Goal: Navigation & Orientation: Understand site structure

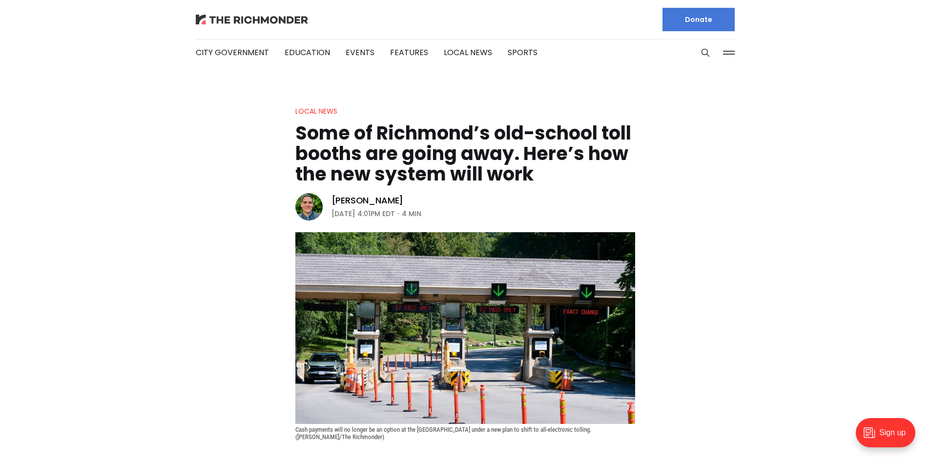
click at [228, 16] on img at bounding box center [252, 20] width 112 height 10
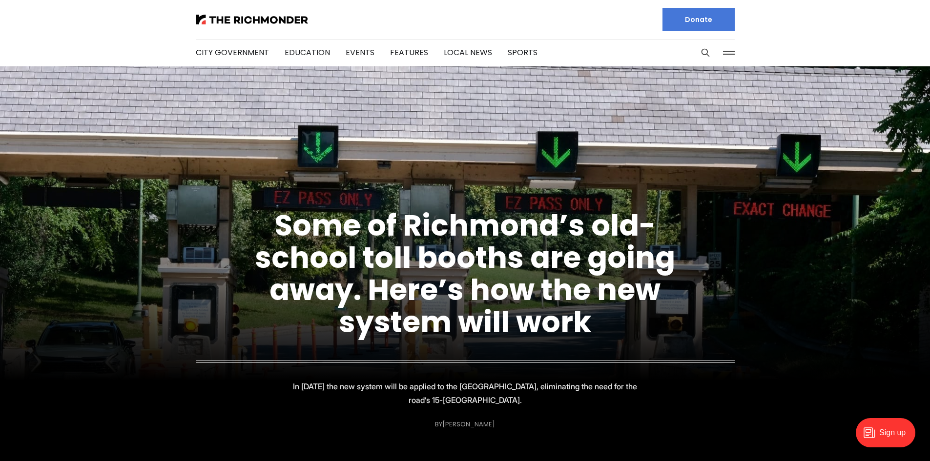
click at [416, 62] on li "Features" at bounding box center [409, 52] width 38 height 53
click at [410, 53] on link "Features" at bounding box center [409, 52] width 38 height 11
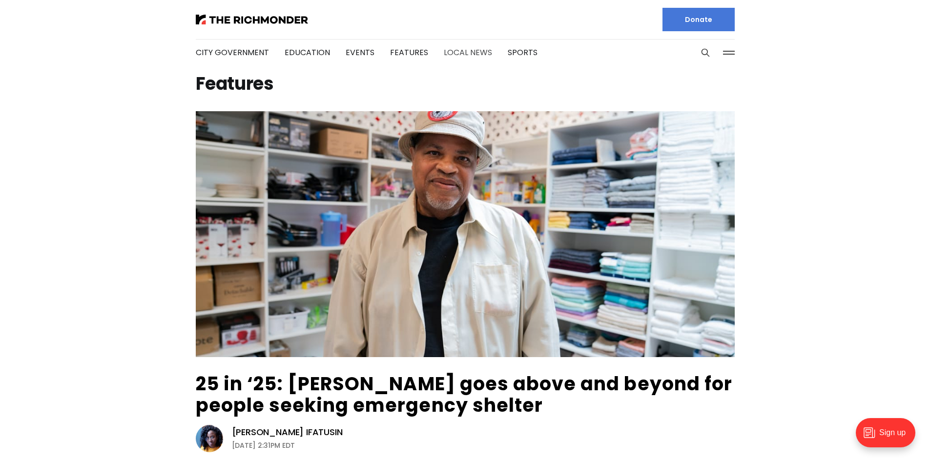
click at [457, 57] on link "Local News" at bounding box center [468, 52] width 48 height 11
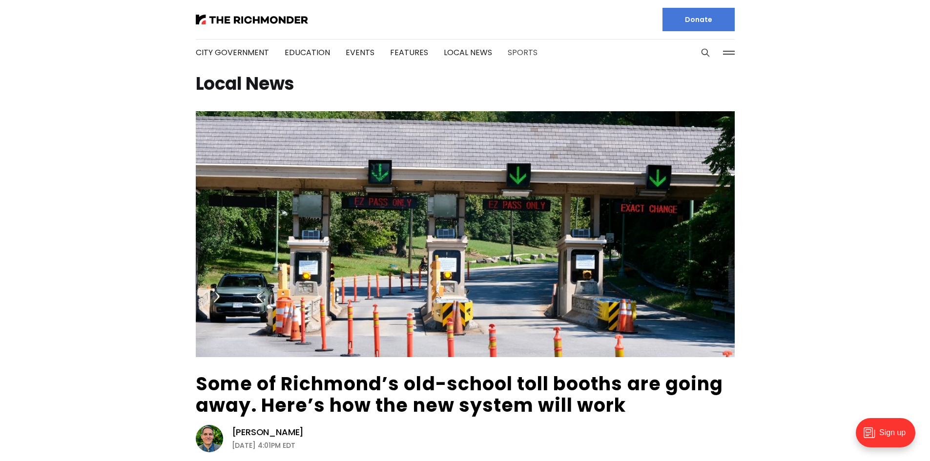
click at [512, 51] on link "Sports" at bounding box center [523, 52] width 30 height 11
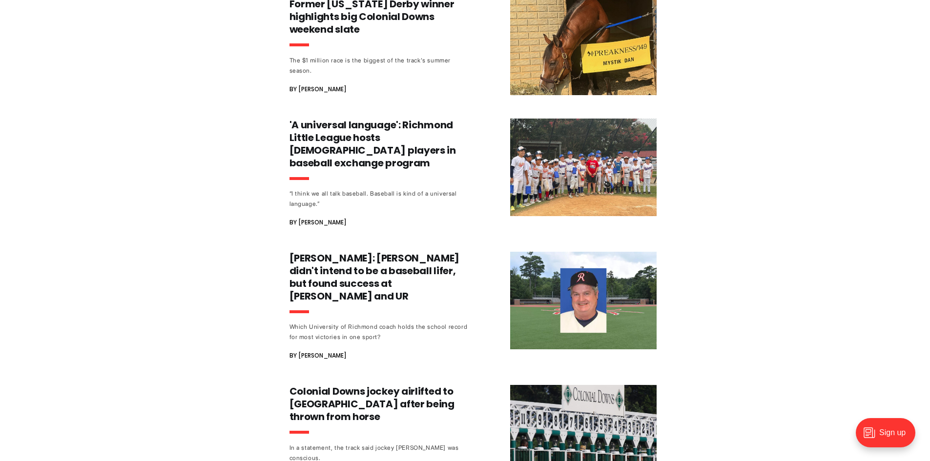
scroll to position [537, 0]
